Goal: Browse casually

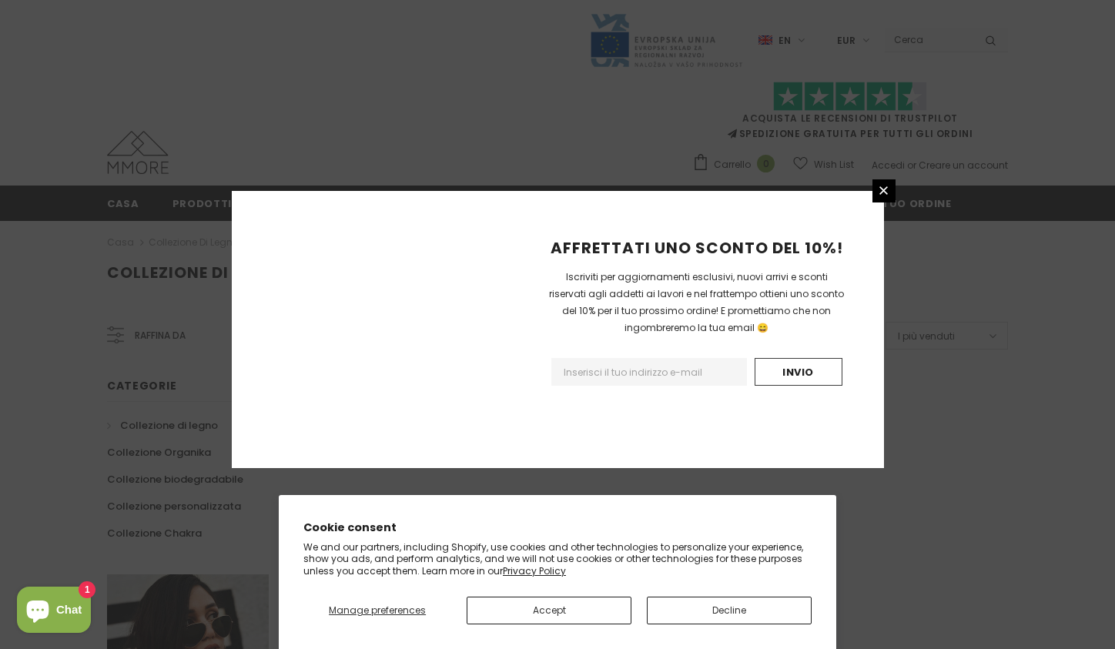
scroll to position [930, 0]
